Goal: Use online tool/utility

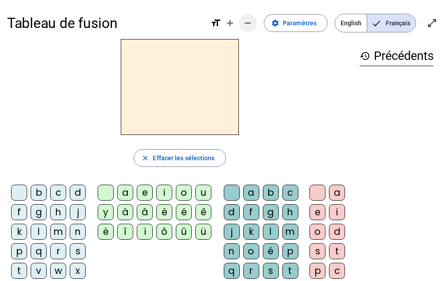
click at [251, 24] on mat-icon "remove" at bounding box center [247, 23] width 11 height 11
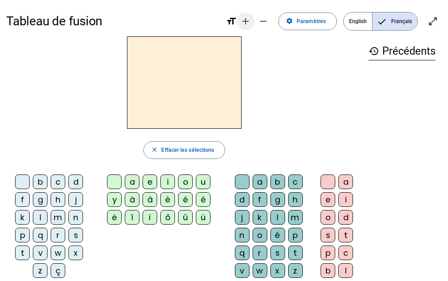
click at [262, 16] on mat-icon "remove" at bounding box center [263, 21] width 11 height 11
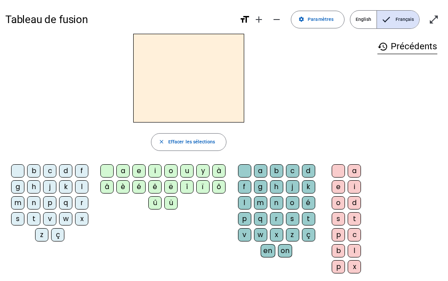
click at [34, 201] on div "n" at bounding box center [33, 202] width 13 height 13
click at [173, 169] on div "o" at bounding box center [170, 170] width 13 height 13
click at [312, 217] on div "t" at bounding box center [308, 218] width 13 height 13
click at [341, 185] on div "e" at bounding box center [337, 186] width 13 height 13
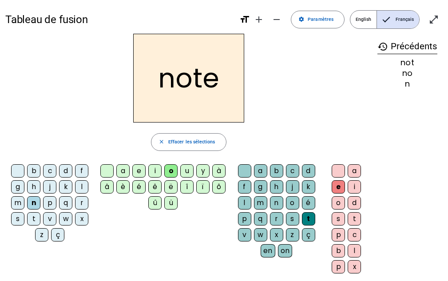
click at [48, 217] on div "v" at bounding box center [49, 218] width 13 height 13
click at [157, 169] on div "i" at bounding box center [154, 170] width 13 height 13
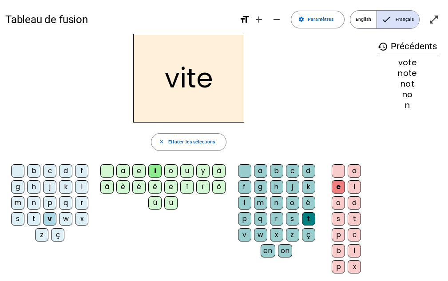
click at [309, 170] on div "d" at bounding box center [308, 170] width 13 height 13
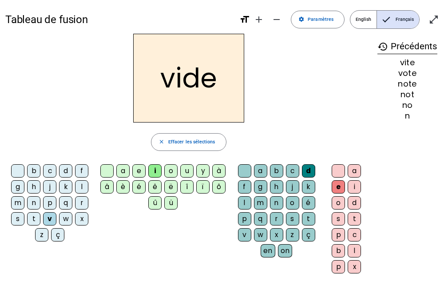
click at [81, 201] on div "r" at bounding box center [81, 202] width 13 height 13
click at [192, 170] on div "u" at bounding box center [186, 170] width 13 height 13
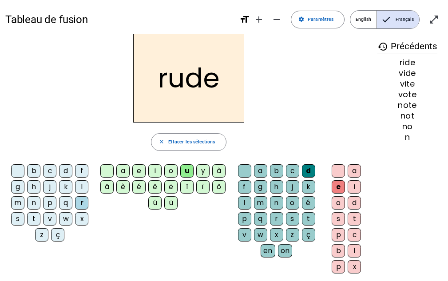
click at [296, 217] on div "s" at bounding box center [292, 218] width 13 height 13
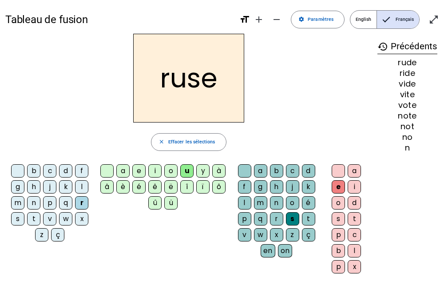
click at [19, 201] on div "m" at bounding box center [17, 202] width 13 height 13
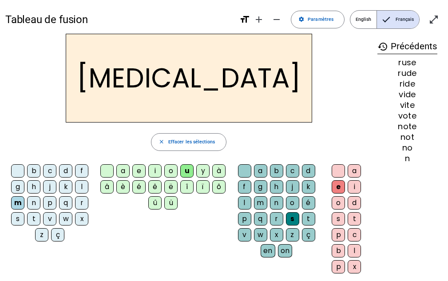
click at [35, 169] on div "b" at bounding box center [33, 170] width 13 height 13
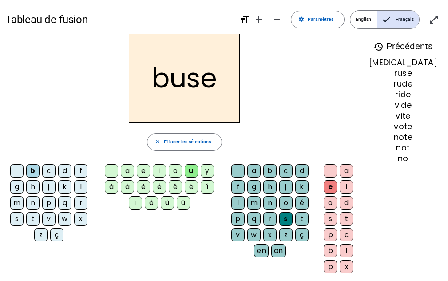
click at [155, 167] on div "i" at bounding box center [159, 170] width 13 height 13
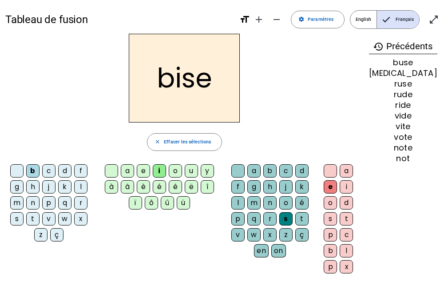
click at [125, 168] on div "a" at bounding box center [127, 170] width 13 height 13
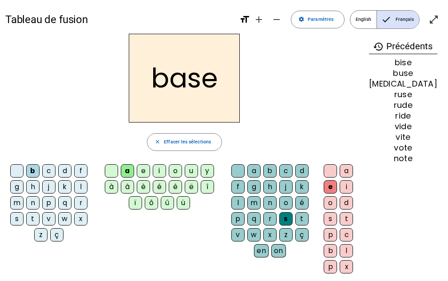
click at [292, 217] on div "s" at bounding box center [285, 218] width 13 height 13
click at [337, 187] on div "e" at bounding box center [329, 186] width 13 height 13
click at [185, 140] on span "Effacer les sélections" at bounding box center [187, 142] width 47 height 8
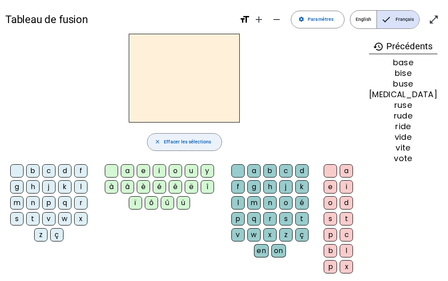
click at [35, 172] on div "b" at bounding box center [32, 170] width 13 height 13
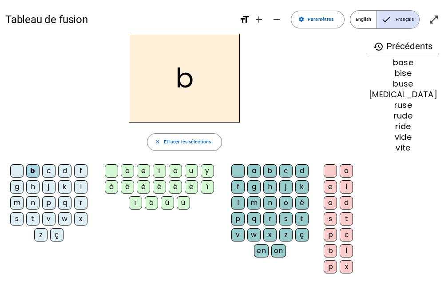
click at [122, 169] on div "a" at bounding box center [127, 170] width 13 height 13
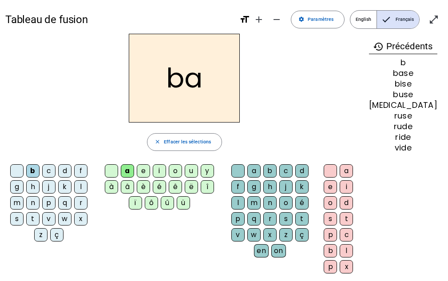
click at [292, 218] on div "s" at bounding box center [285, 218] width 13 height 13
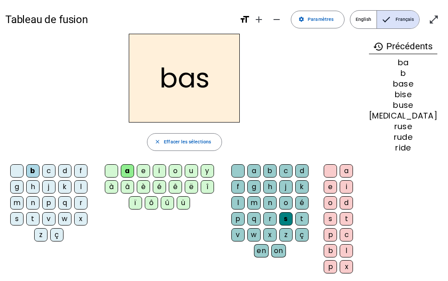
click at [49, 201] on div "p" at bounding box center [48, 202] width 13 height 13
